Goal: Navigation & Orientation: Find specific page/section

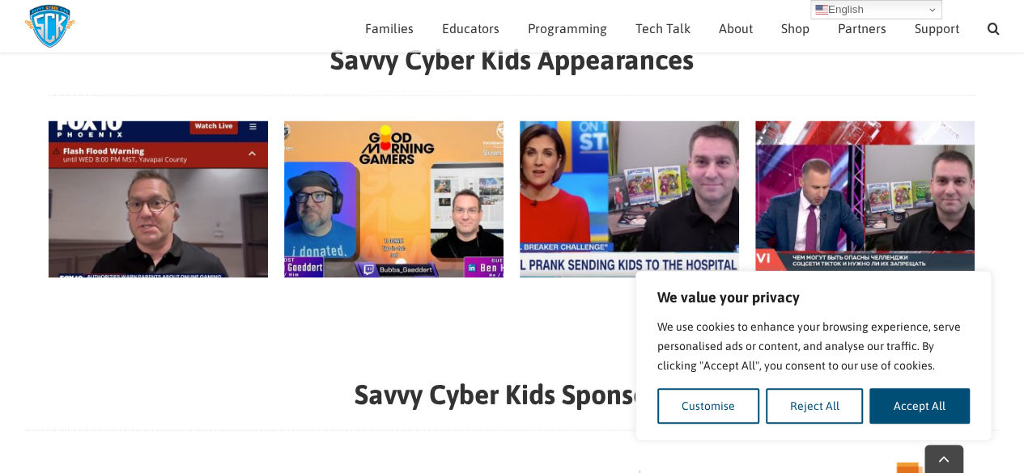
scroll to position [1541, 0]
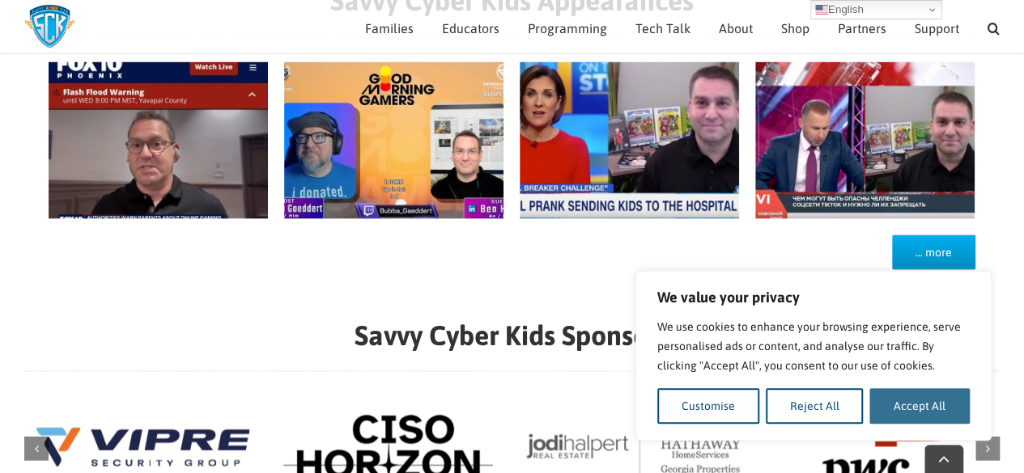
click at [911, 405] on button "Accept All" at bounding box center [919, 406] width 100 height 36
checkbox input "true"
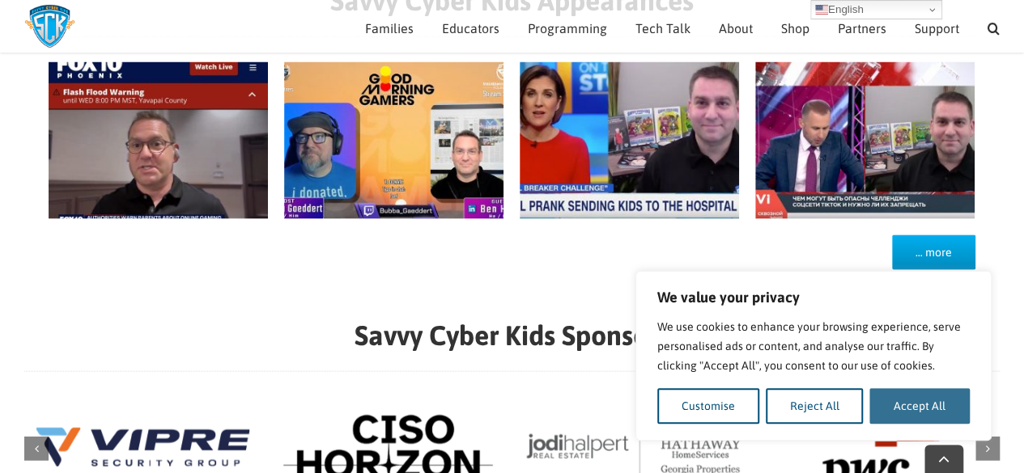
checkbox input "true"
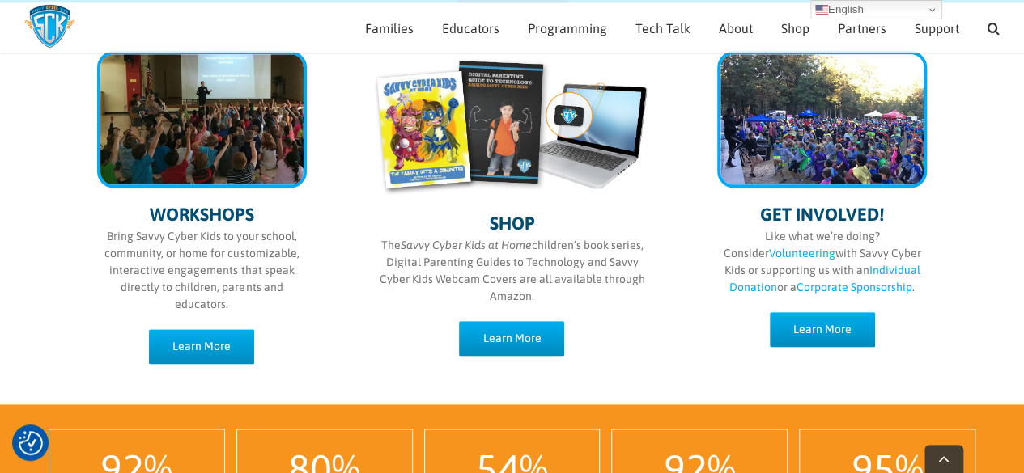
scroll to position [837, 0]
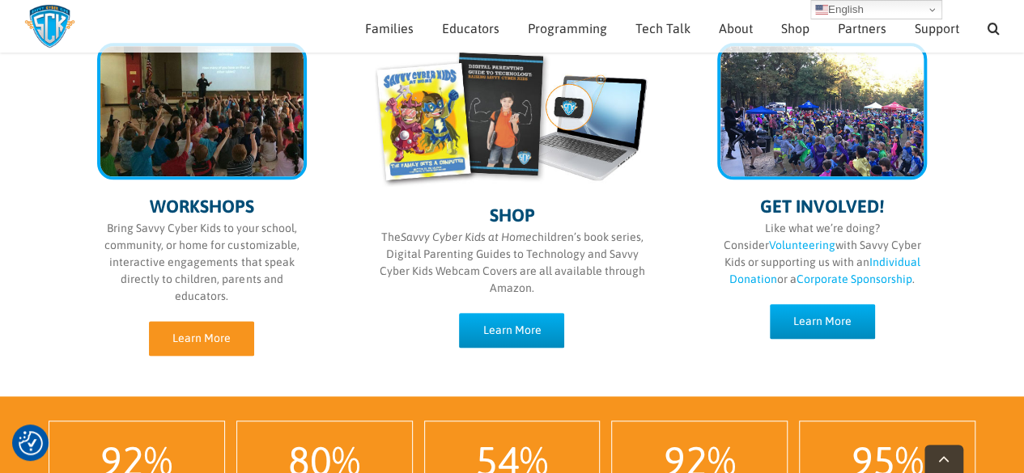
click at [223, 332] on span "Learn More" at bounding box center [201, 339] width 58 height 14
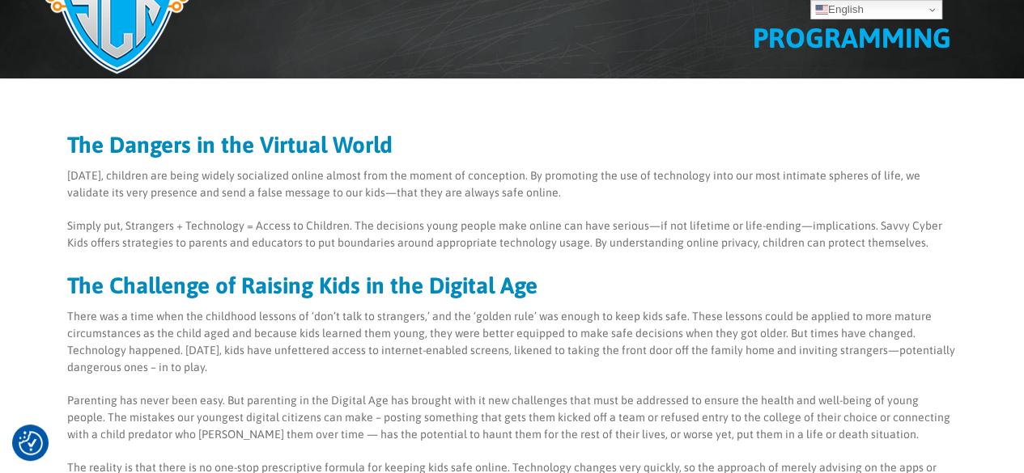
scroll to position [6, 0]
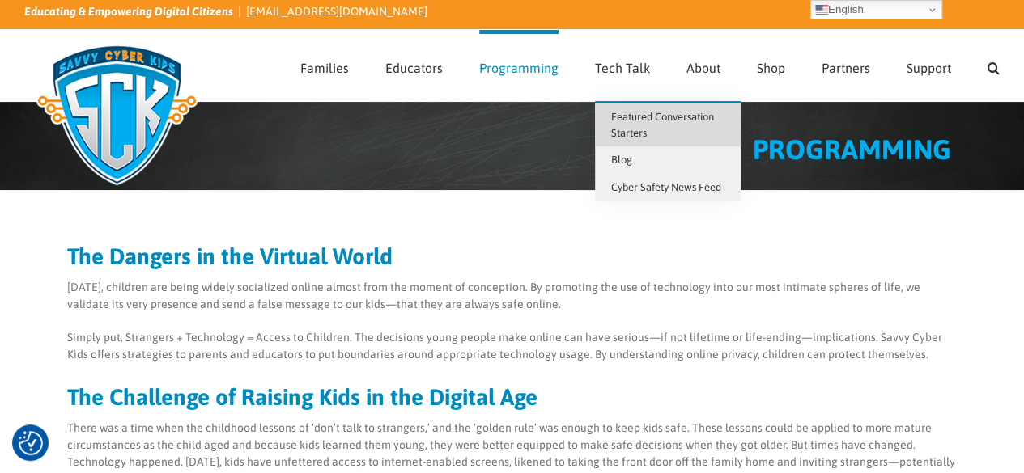
click at [642, 119] on span "Featured Conversation Starters" at bounding box center [662, 125] width 103 height 28
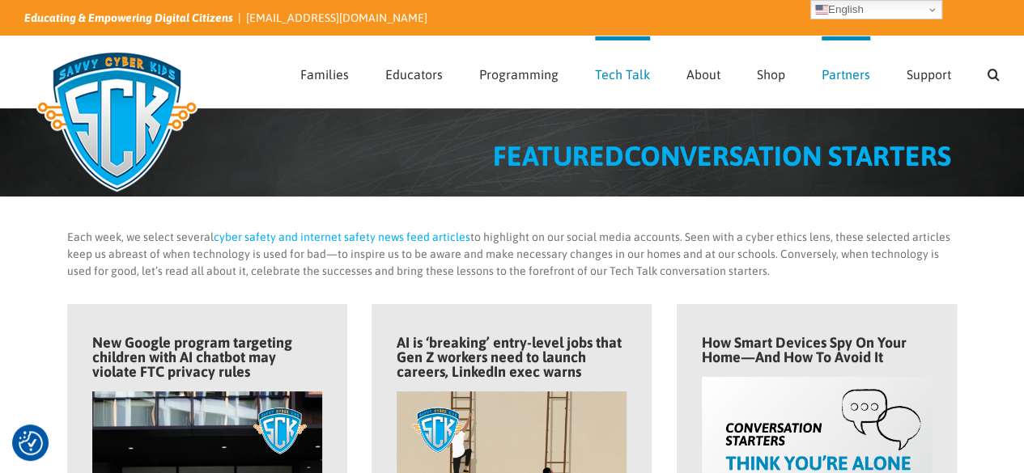
click at [858, 79] on span "Partners" at bounding box center [846, 74] width 49 height 13
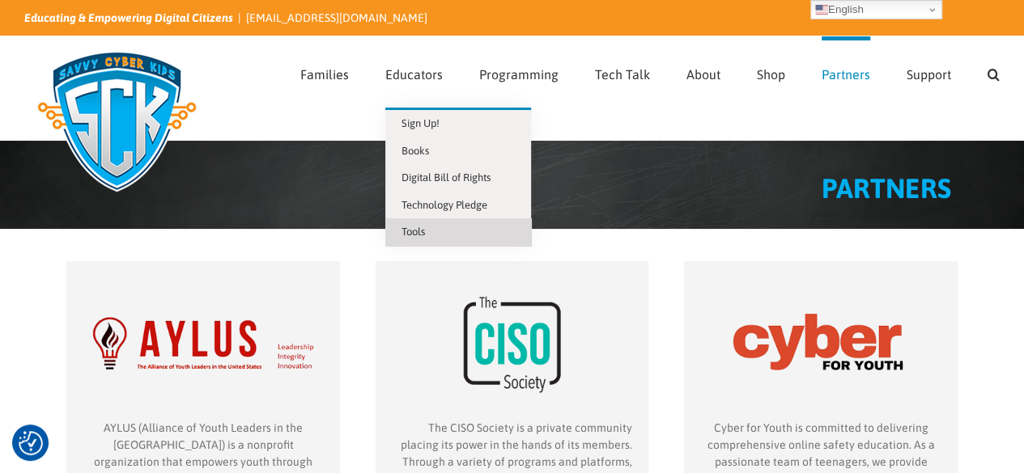
click at [422, 236] on span "Tools" at bounding box center [412, 232] width 23 height 12
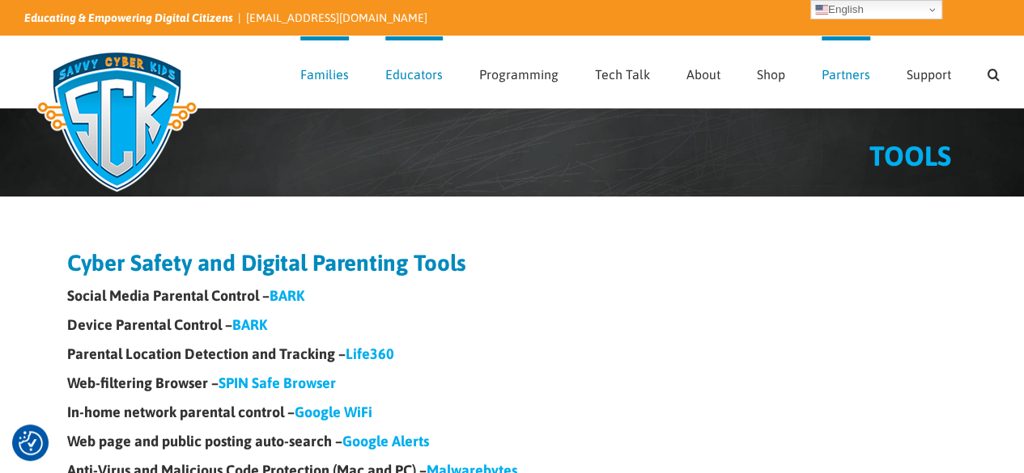
click at [845, 83] on link "Partners" at bounding box center [846, 71] width 49 height 71
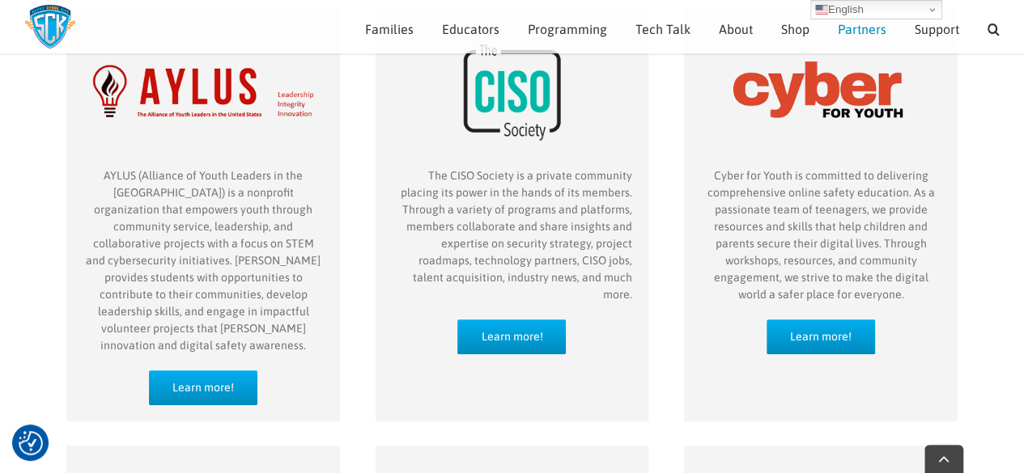
scroll to position [469, 0]
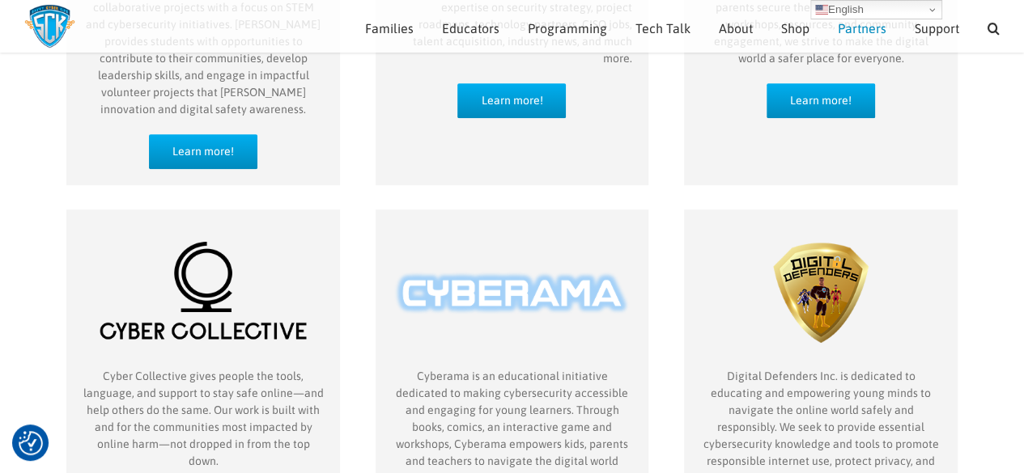
click at [505, 271] on img "partner-Cyberama" at bounding box center [512, 293] width 240 height 151
